Goal: Task Accomplishment & Management: Manage account settings

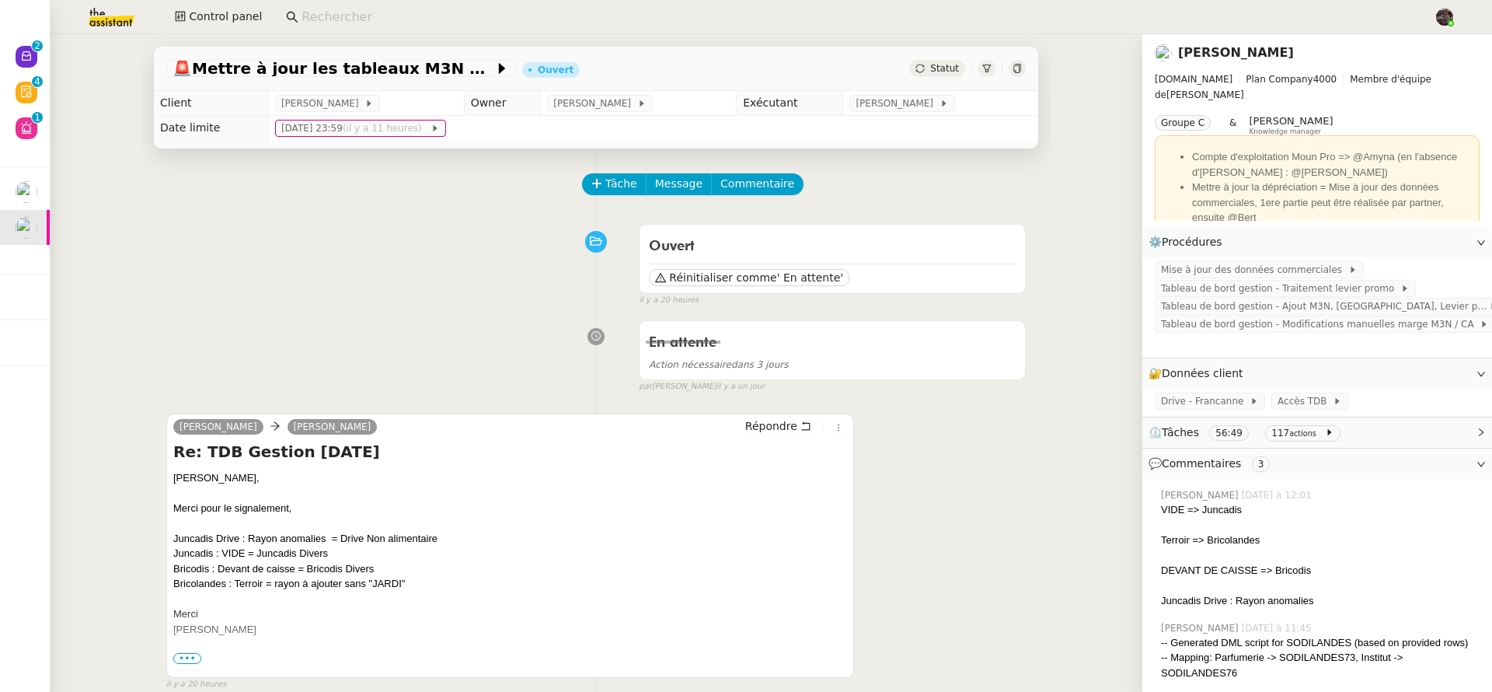
click at [53, 58] on div "🚨 Mettre à jour les tableaux M3N et MPAf Ouvert Statut Client [PERSON_NAME] Own…" at bounding box center [596, 363] width 1093 height 658
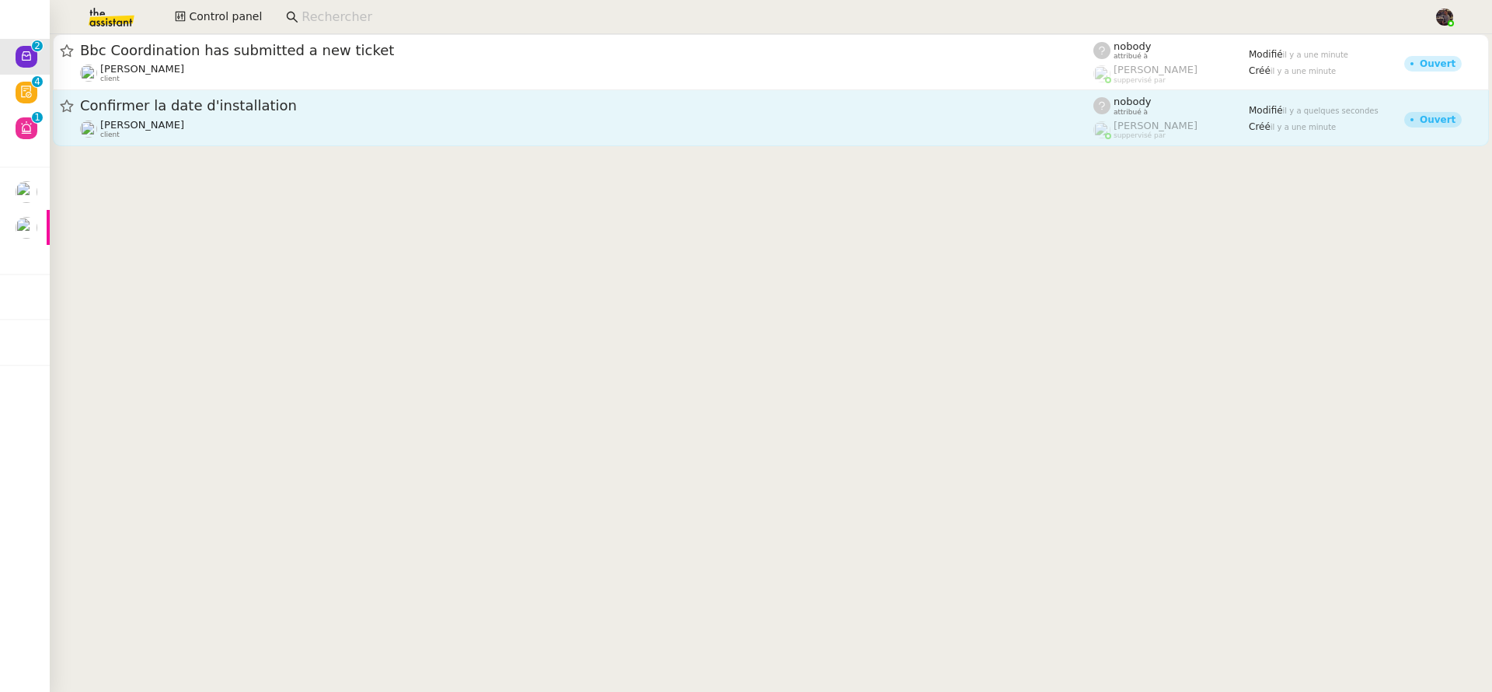
click at [272, 106] on span "Confirmer la date d'installation" at bounding box center [587, 106] width 1014 height 14
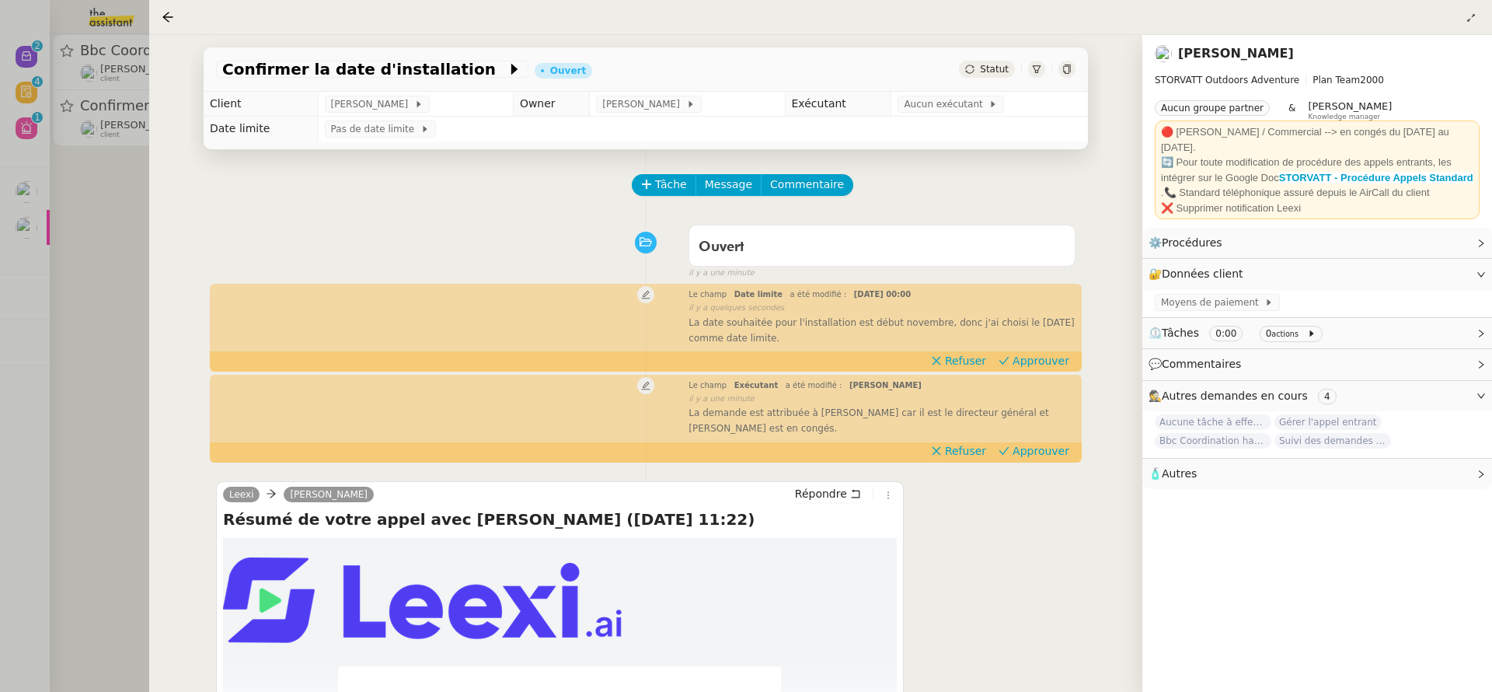
click at [137, 236] on div at bounding box center [746, 346] width 1492 height 692
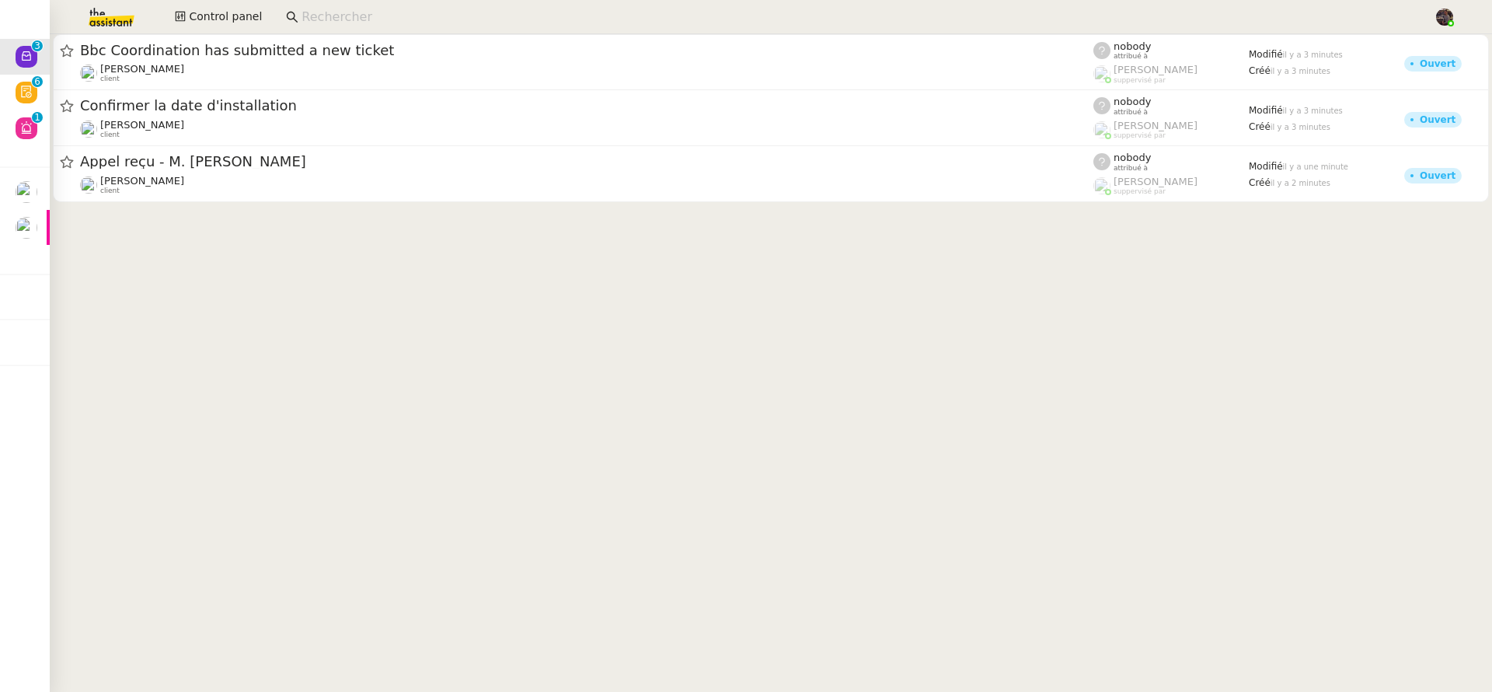
drag, startPoint x: 461, startPoint y: 436, endPoint x: 413, endPoint y: 371, distance: 81.1
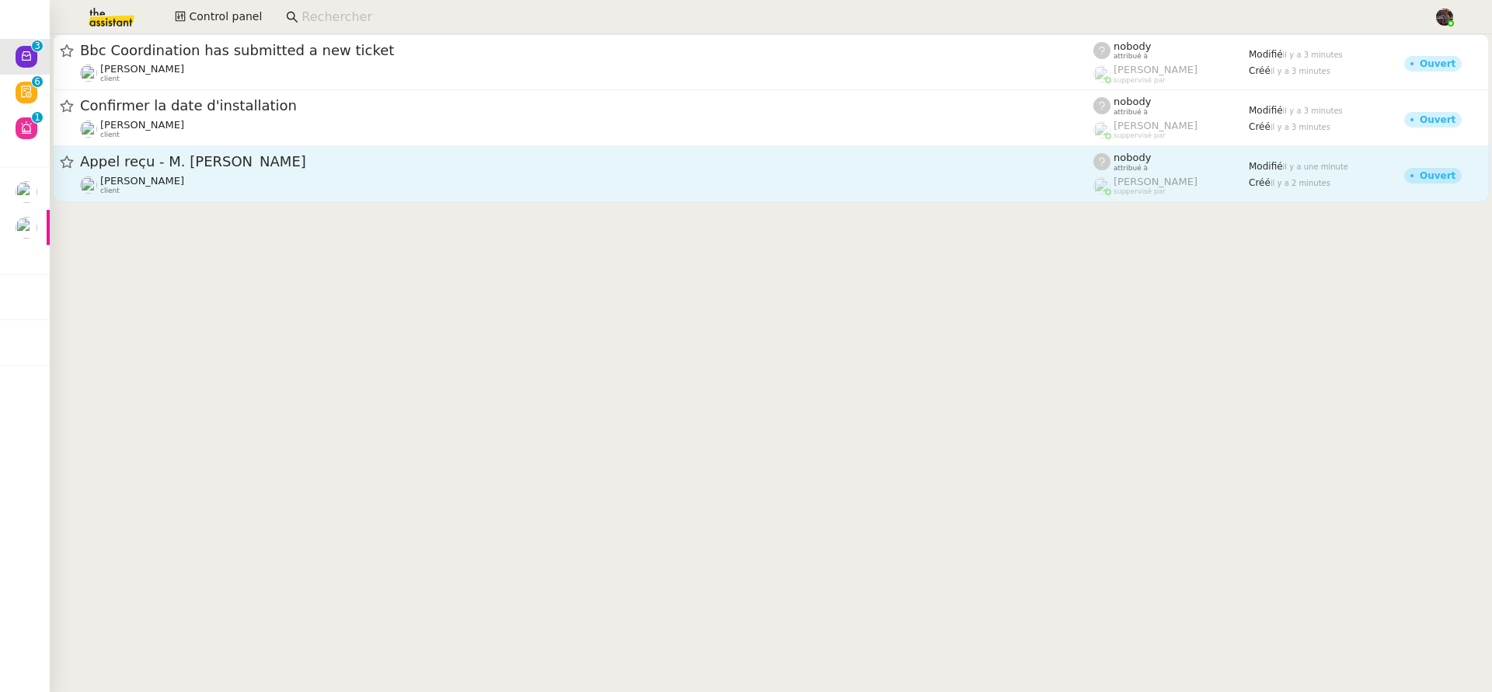
click at [260, 175] on div "[PERSON_NAME] client" at bounding box center [587, 185] width 1014 height 20
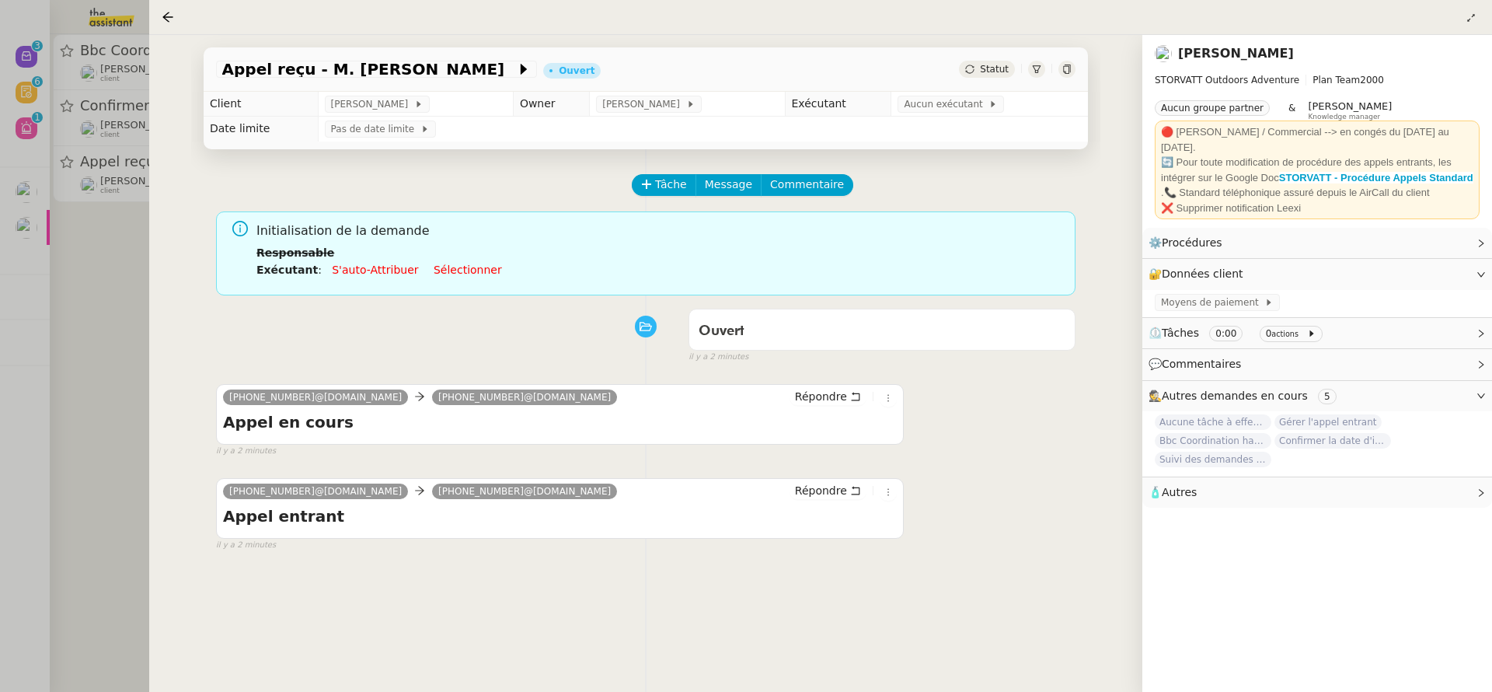
click at [120, 326] on div at bounding box center [746, 346] width 1492 height 692
